Goal: Task Accomplishment & Management: Manage account settings

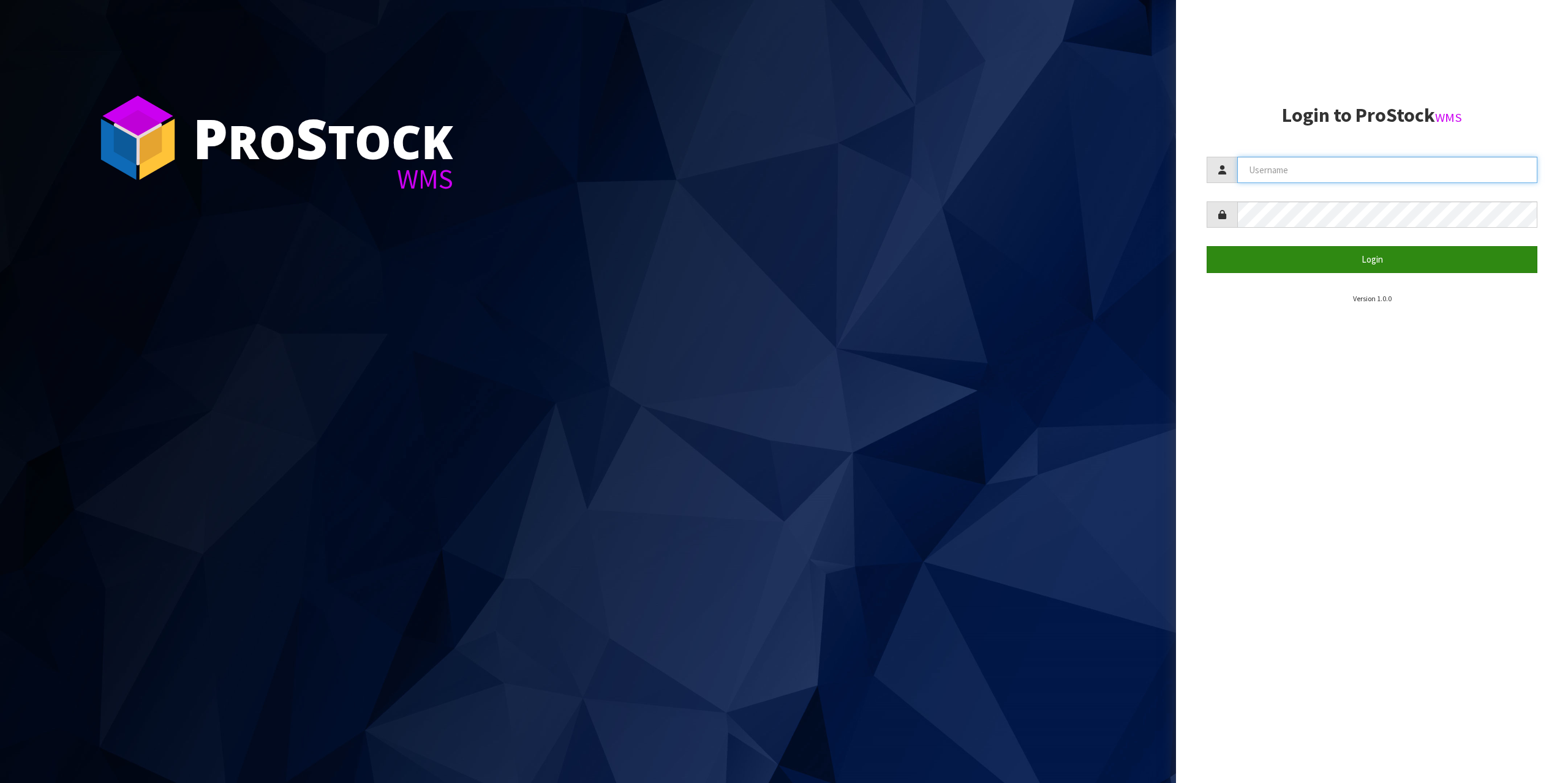
type input "[EMAIL_ADDRESS][DOMAIN_NAME]"
click at [1347, 261] on button "Login" at bounding box center [1372, 259] width 331 height 26
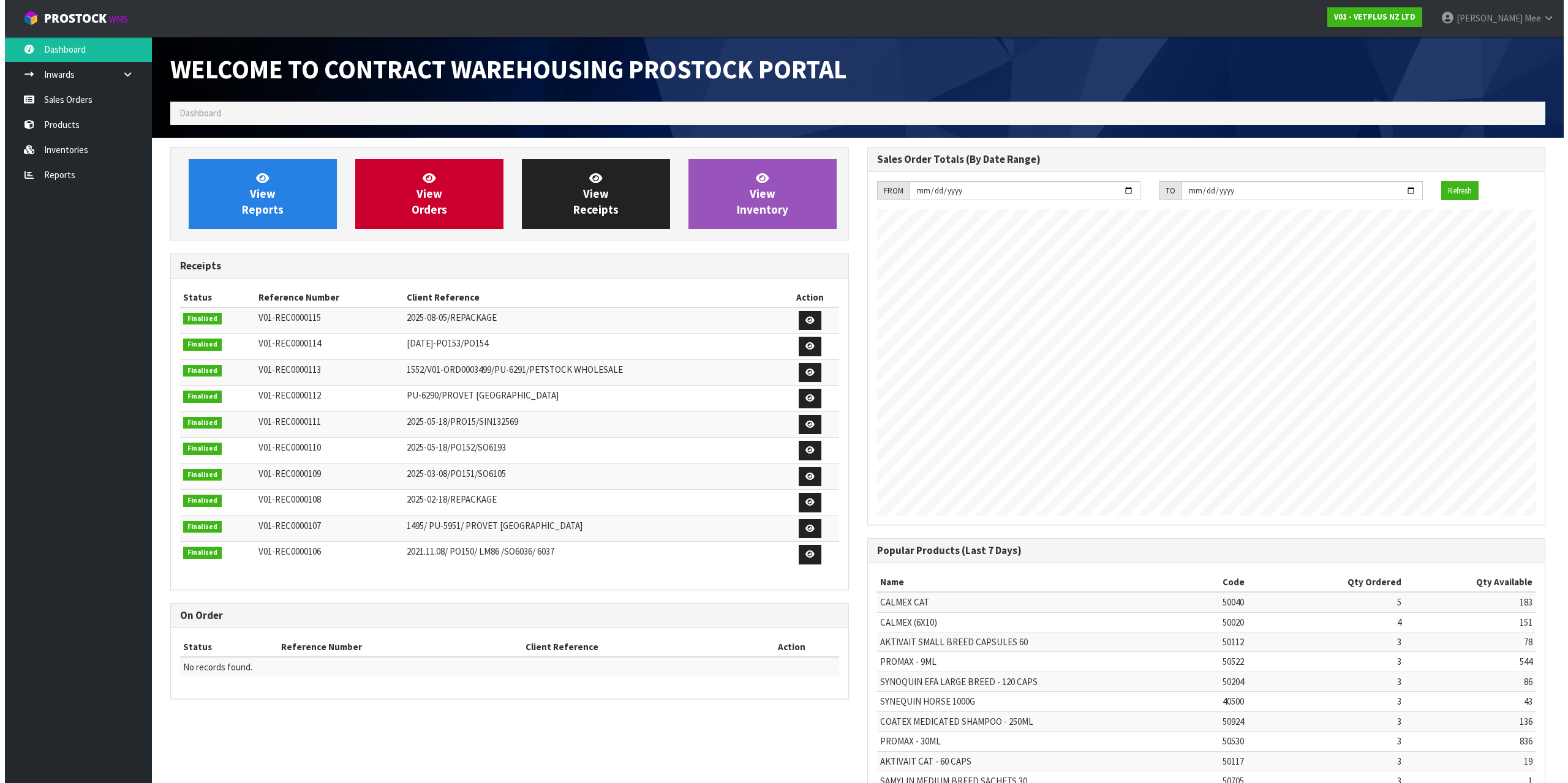
scroll to position [679, 696]
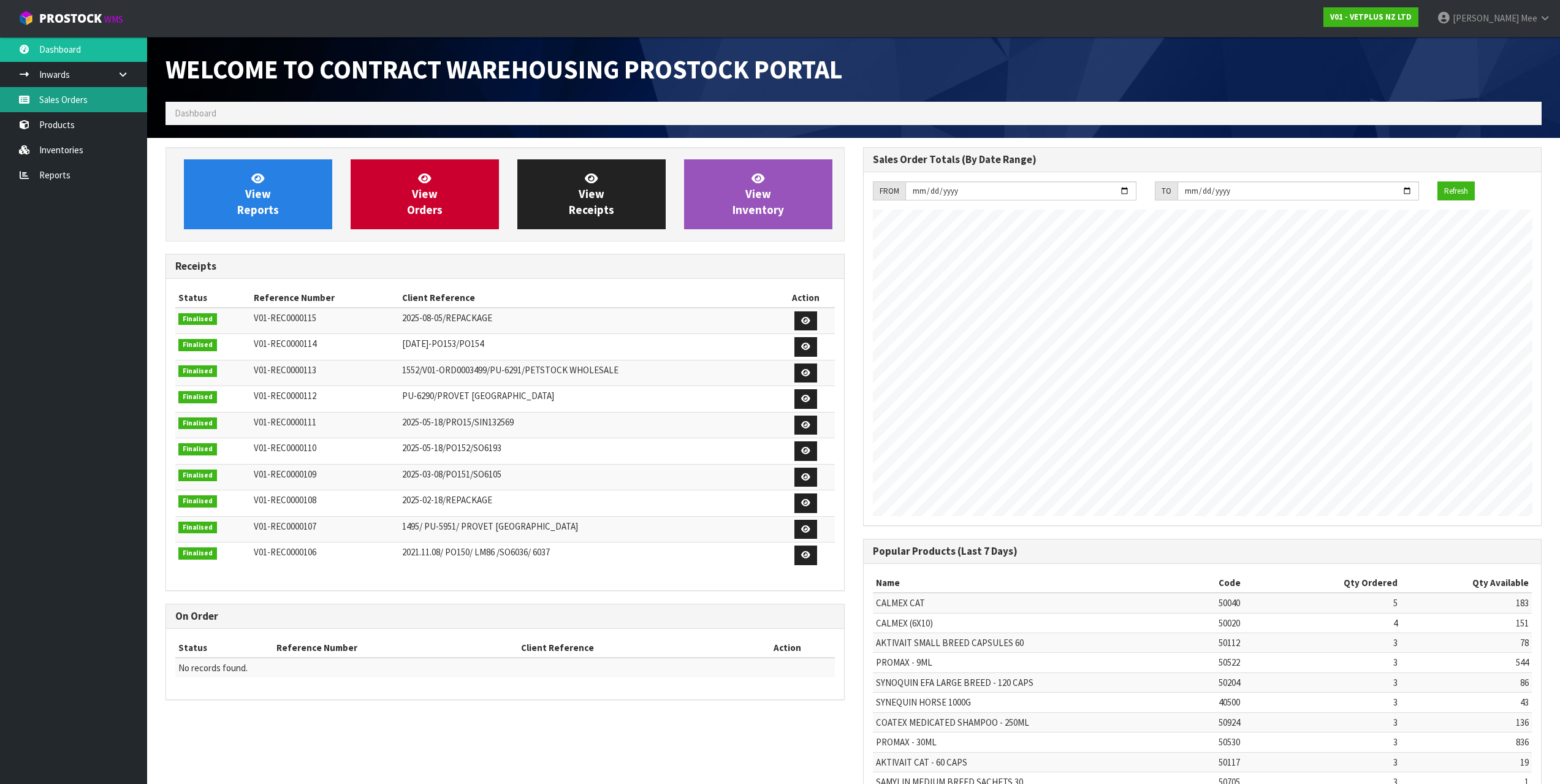
click at [65, 96] on link "Sales Orders" at bounding box center [73, 100] width 147 height 25
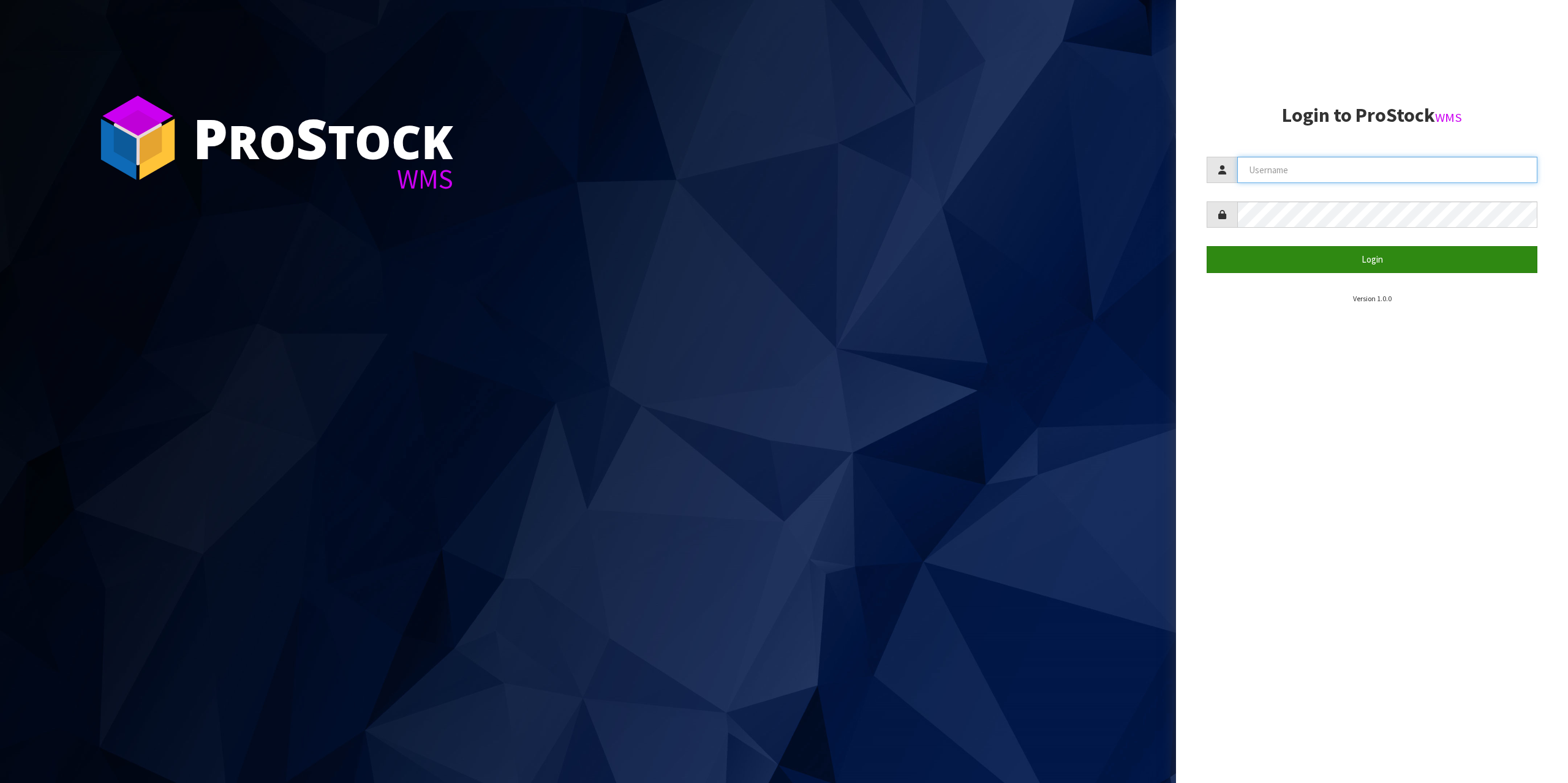
type input "[EMAIL_ADDRESS][DOMAIN_NAME]"
click at [1417, 251] on button "Login" at bounding box center [1372, 259] width 331 height 26
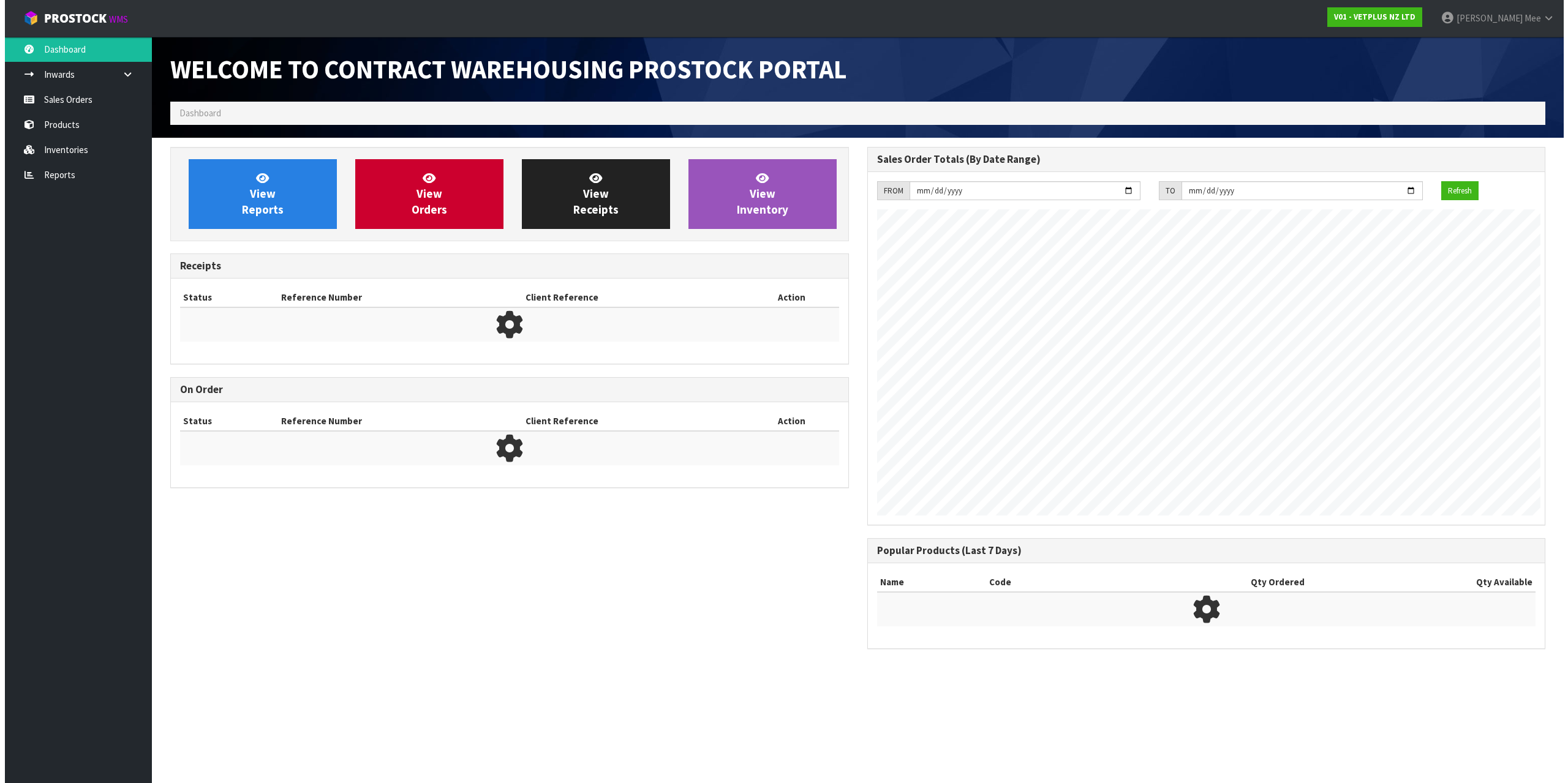
scroll to position [679, 696]
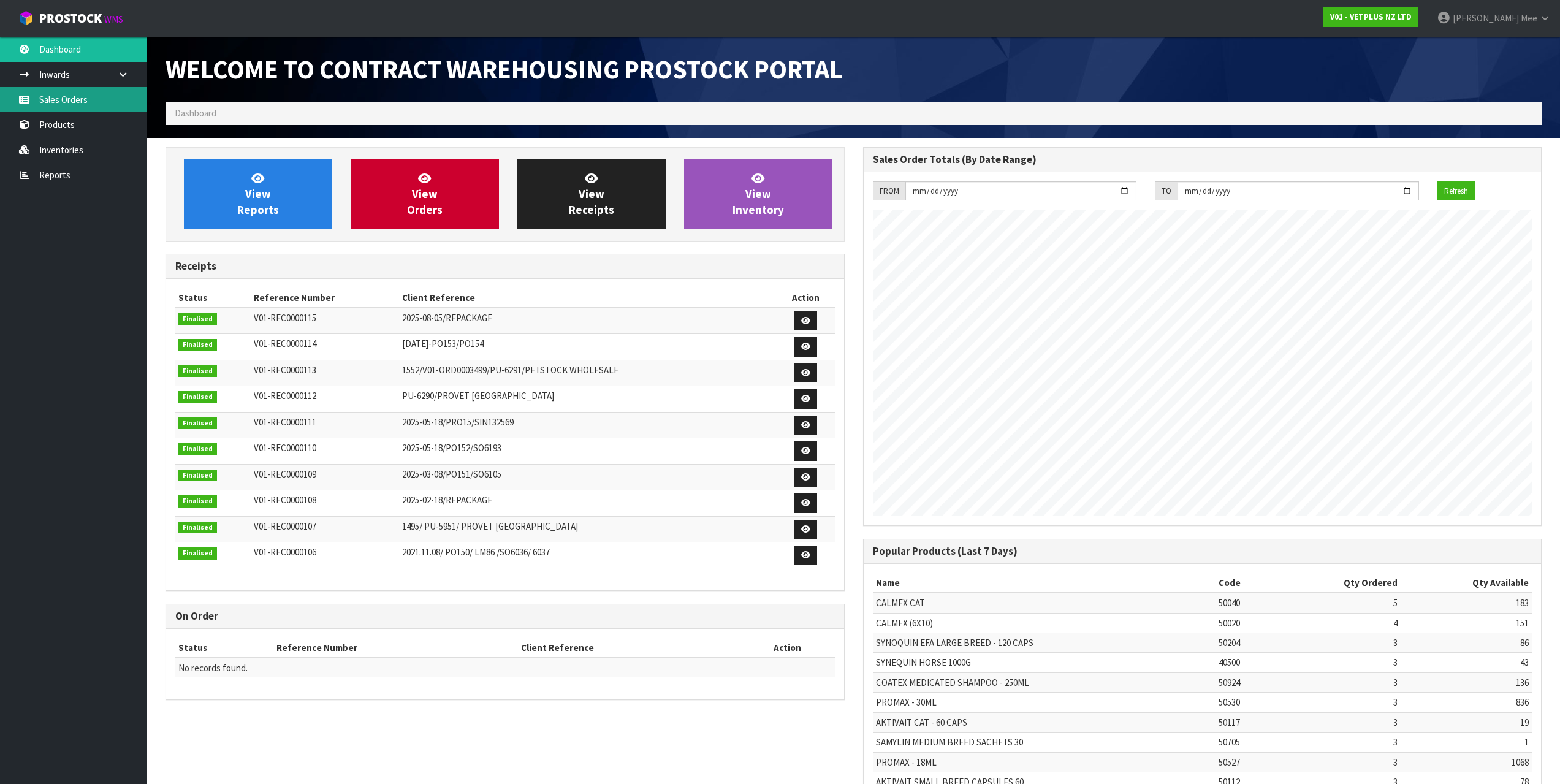
click at [90, 95] on link "Sales Orders" at bounding box center [73, 100] width 147 height 25
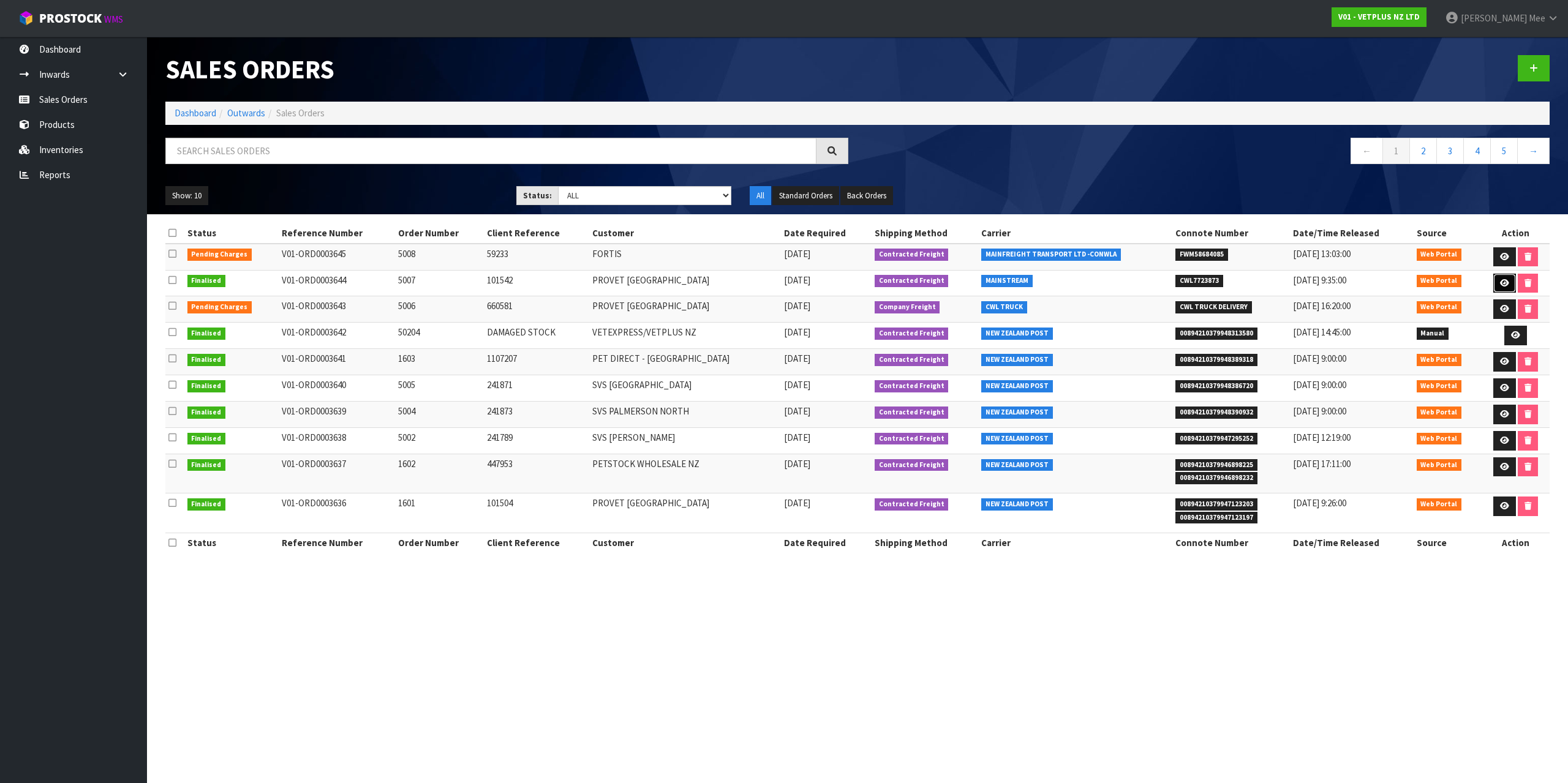
click at [1507, 283] on link at bounding box center [1505, 283] width 22 height 20
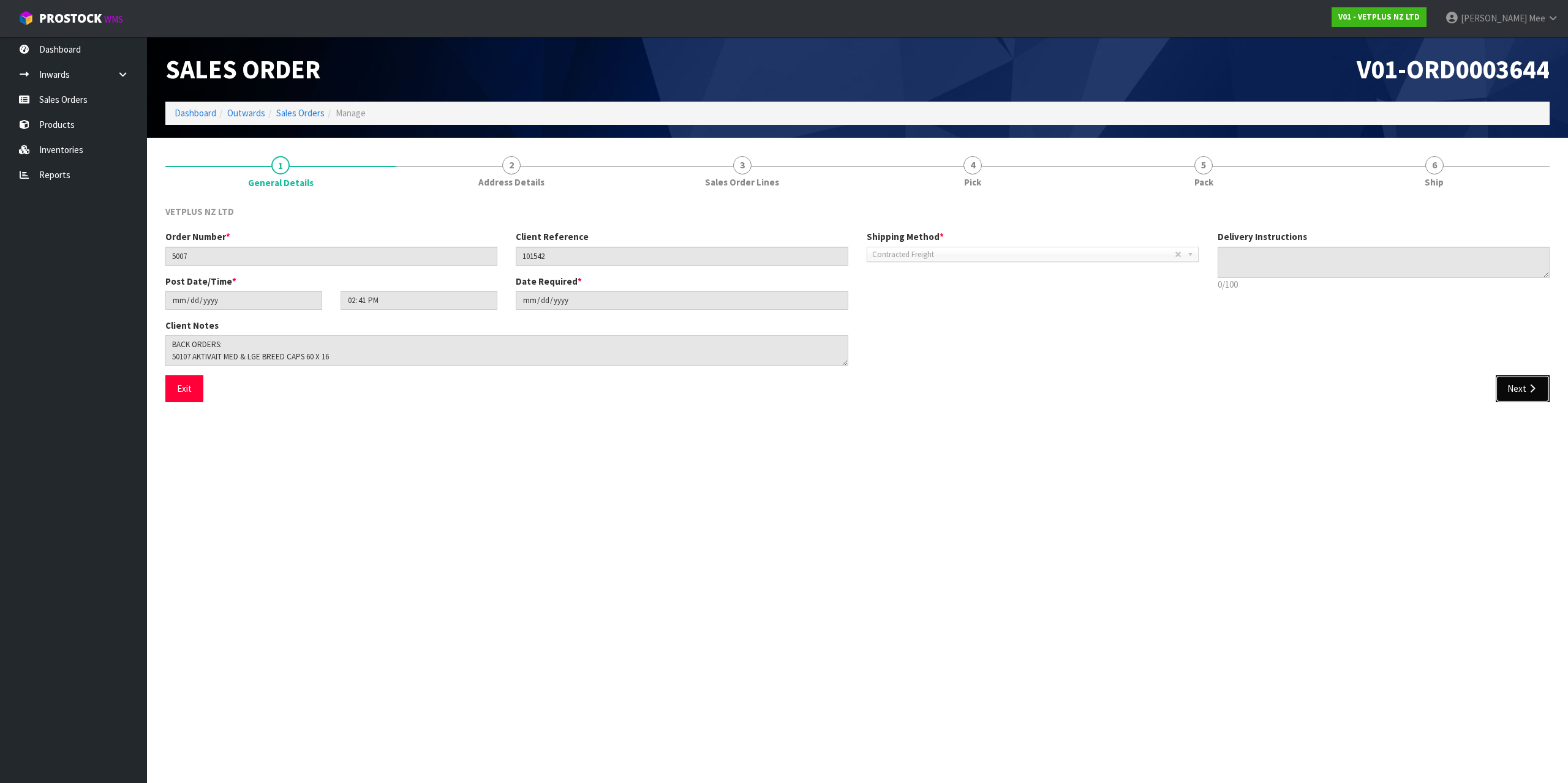
click at [1515, 393] on button "Next" at bounding box center [1523, 388] width 54 height 26
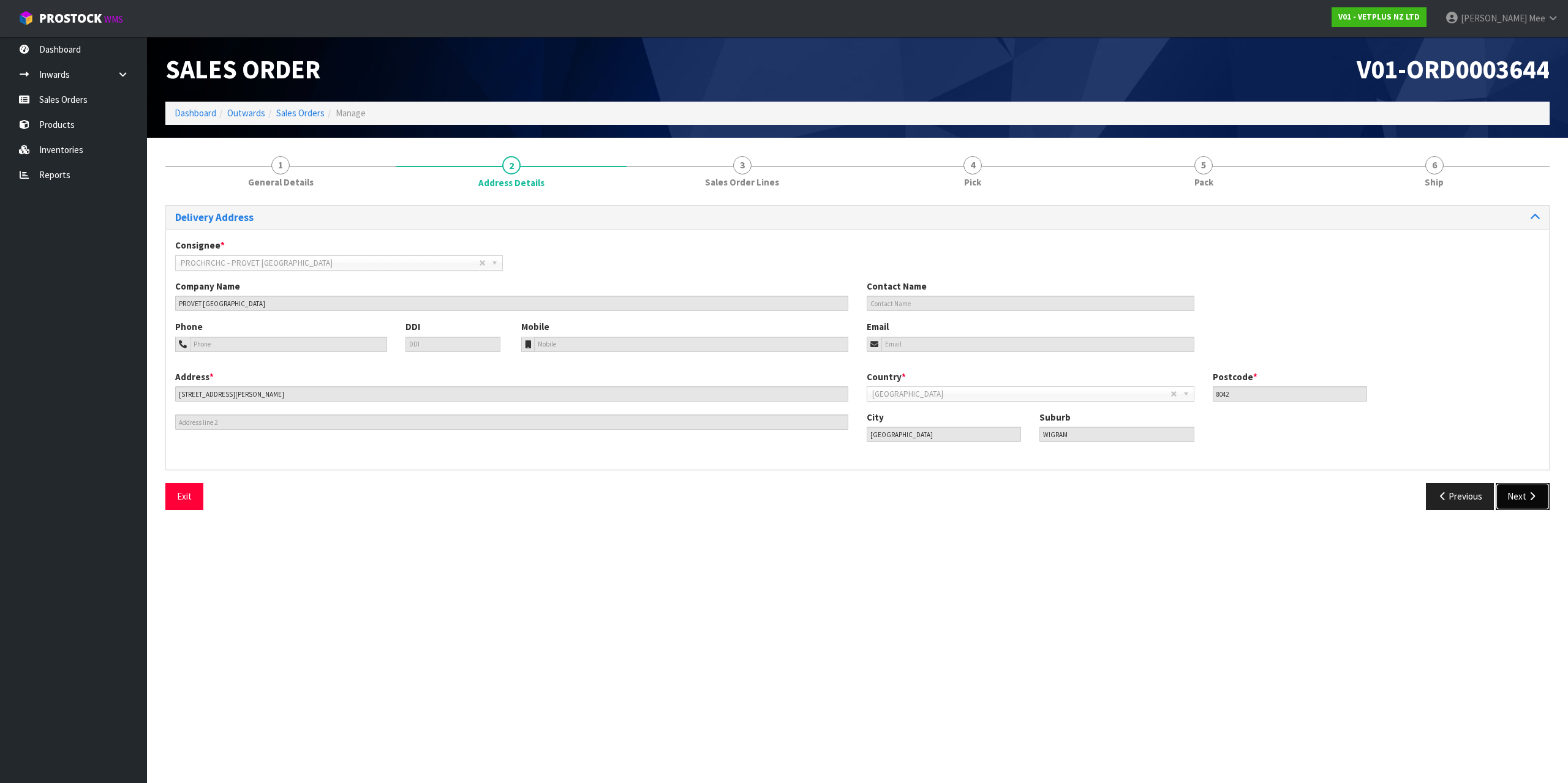
click at [1522, 501] on button "Next" at bounding box center [1523, 496] width 54 height 26
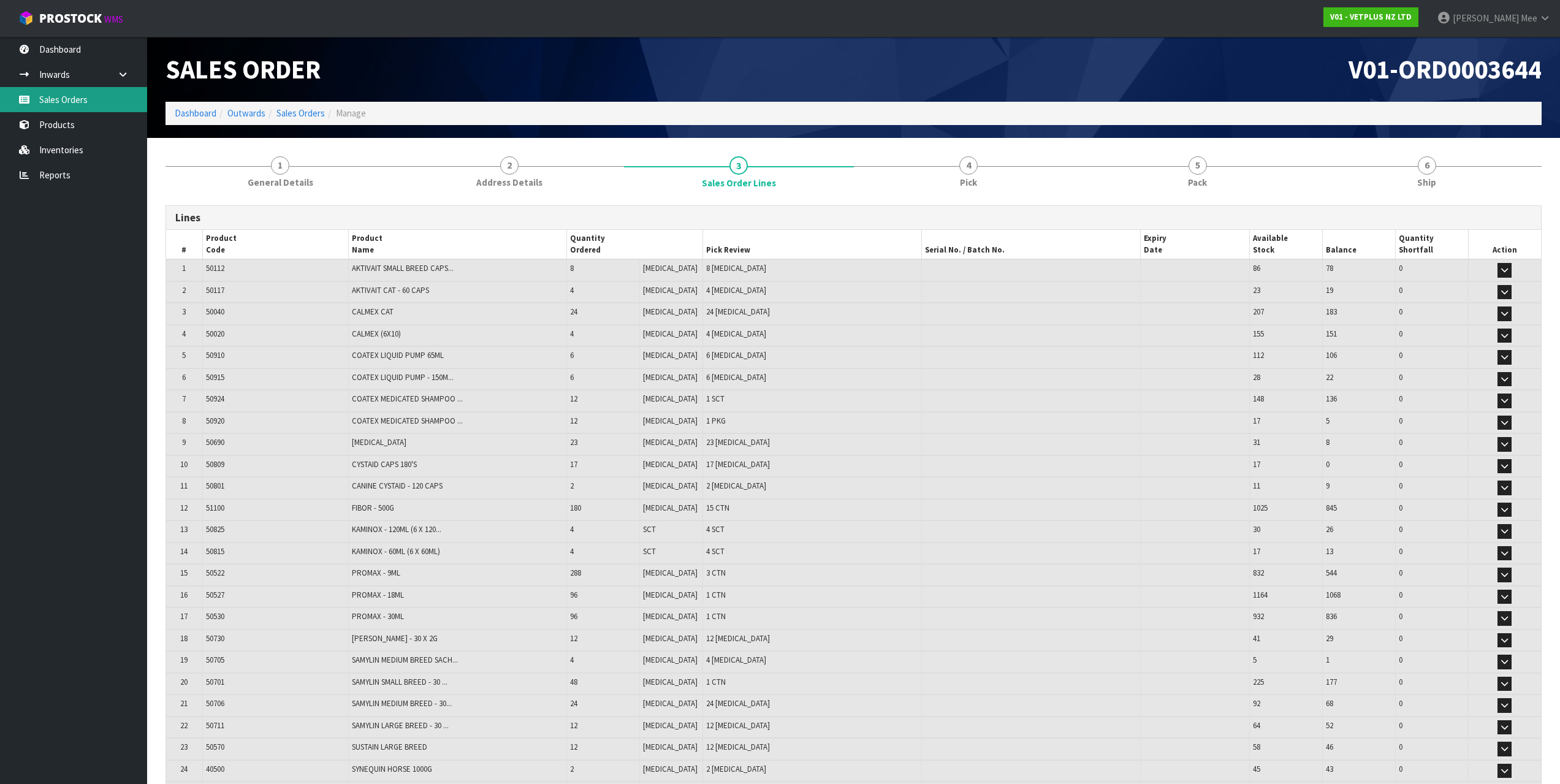
click at [73, 104] on link "Sales Orders" at bounding box center [73, 100] width 147 height 25
